Goal: Information Seeking & Learning: Learn about a topic

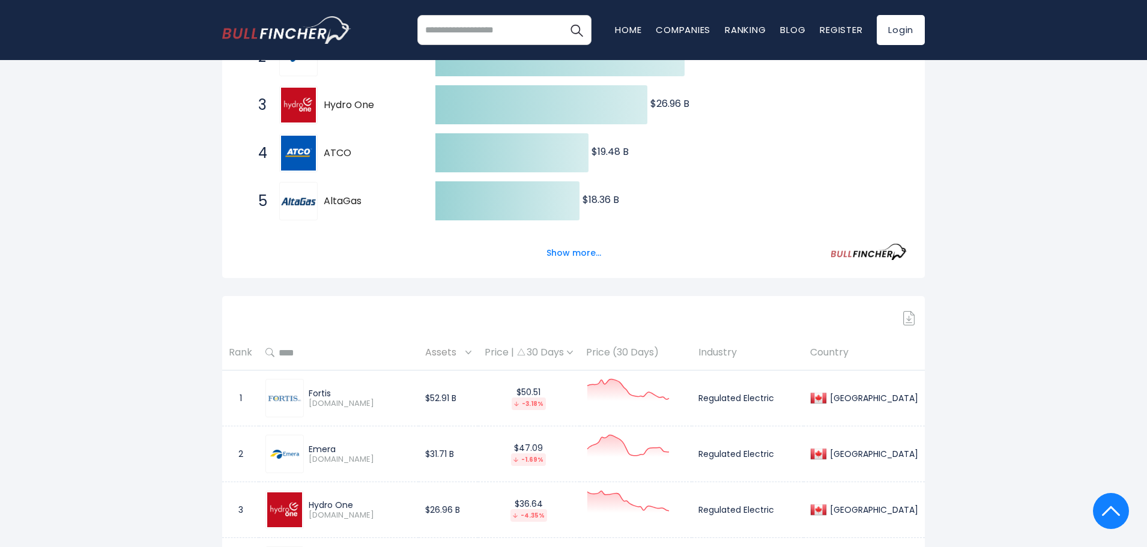
scroll to position [137, 0]
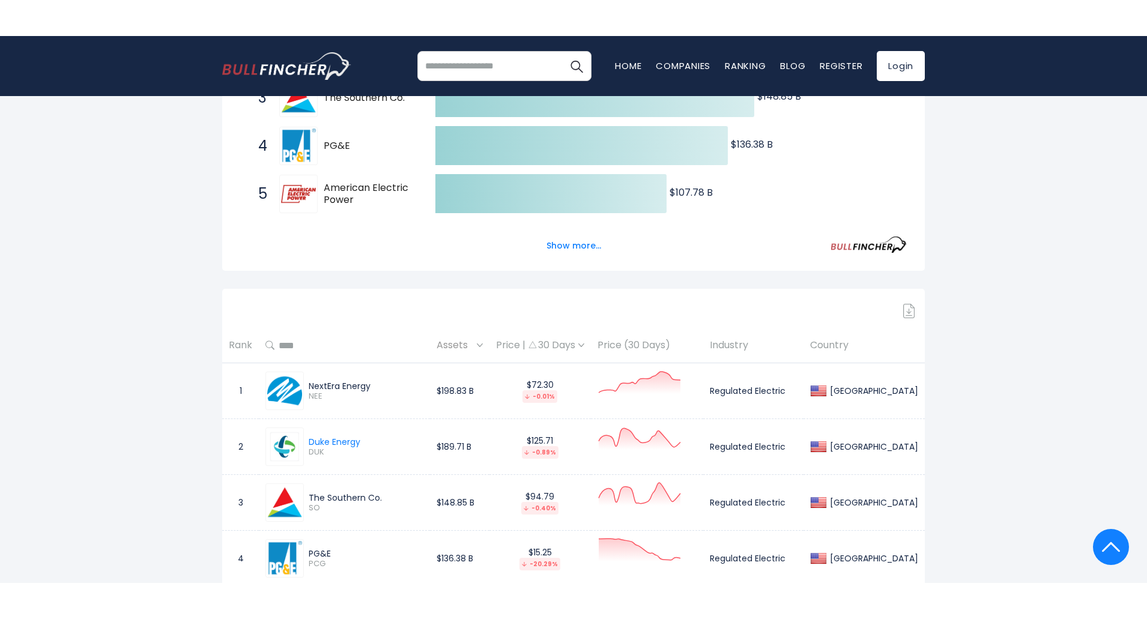
scroll to position [120, 0]
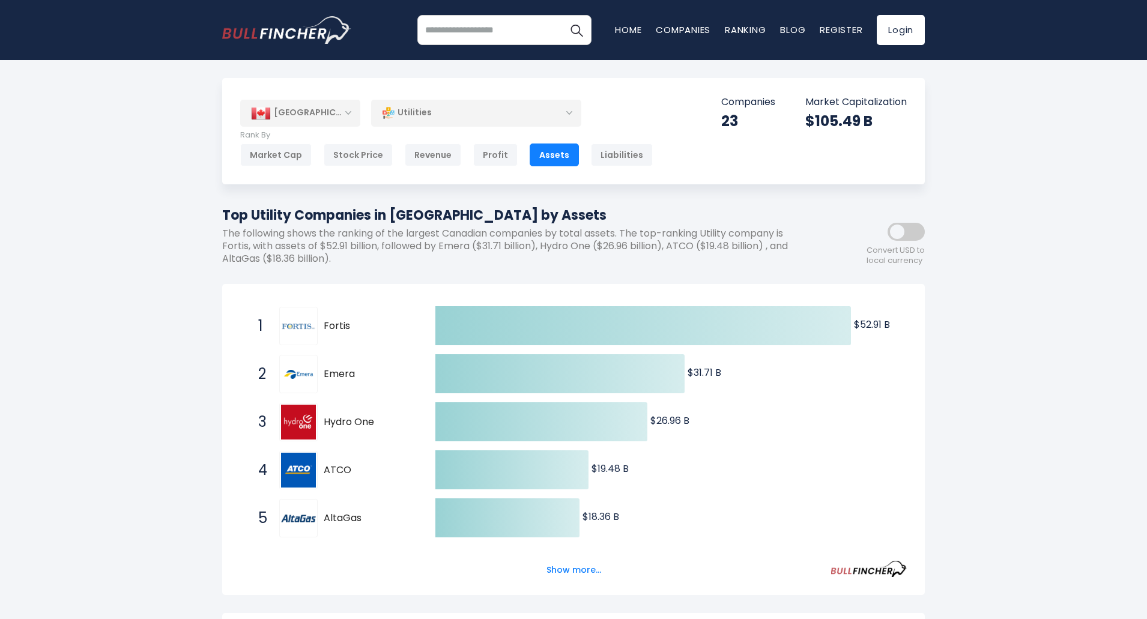
scroll to position [60, 0]
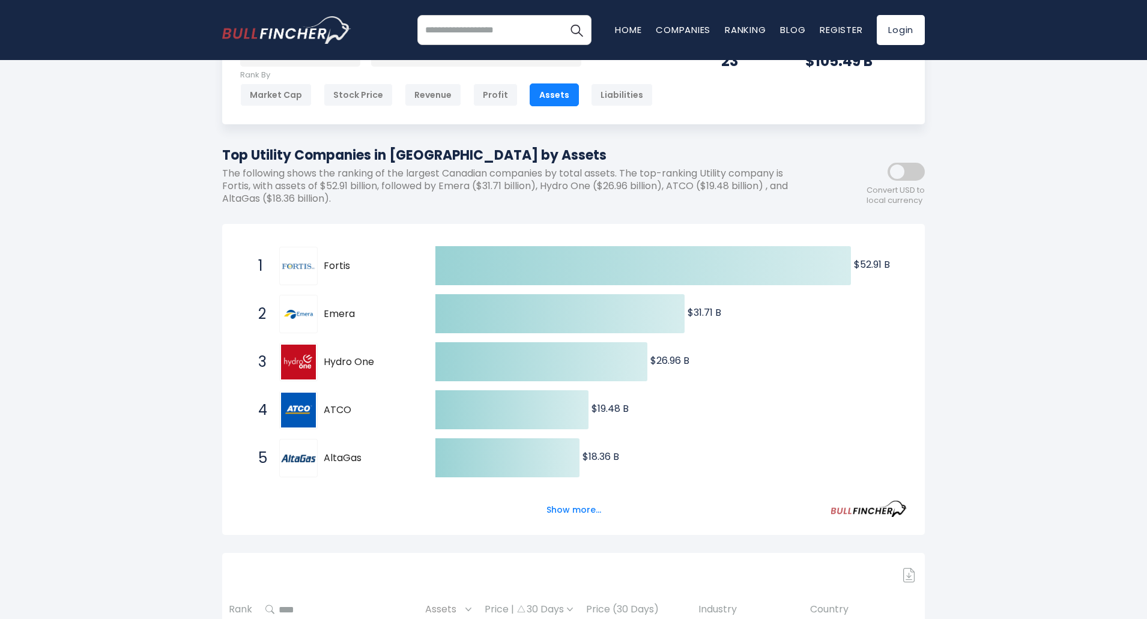
drag, startPoint x: 133, startPoint y: 145, endPoint x: 101, endPoint y: 7, distance: 142.5
